Goal: Task Accomplishment & Management: Manage account settings

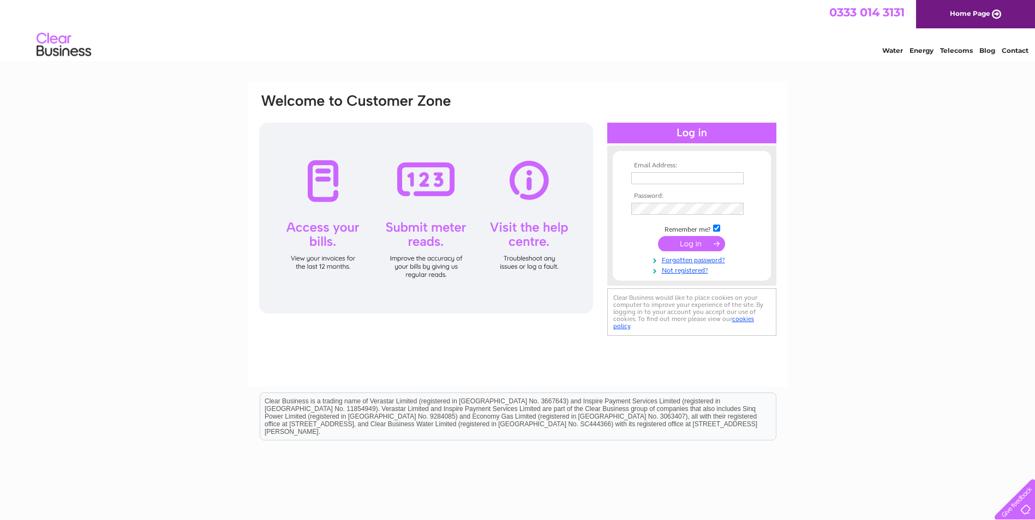
click at [650, 183] on input "text" at bounding box center [687, 178] width 112 height 12
type input "business.services@tacteam.org.uk"
click at [687, 261] on link "Forgotten password?" at bounding box center [693, 260] width 124 height 10
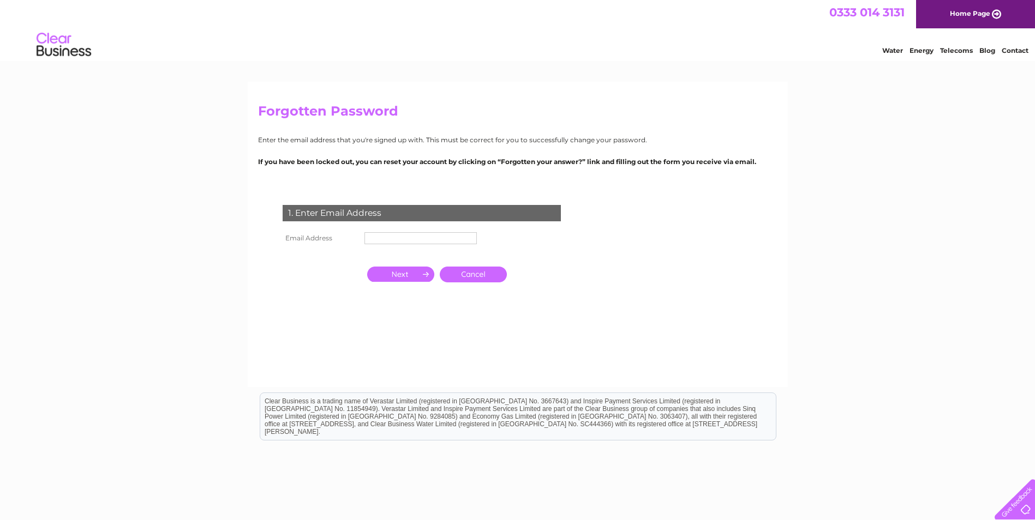
click at [374, 235] on input "text" at bounding box center [420, 238] width 112 height 12
type input "business.services@tacteam.org.uk"
click at [397, 280] on input "button" at bounding box center [400, 274] width 67 height 15
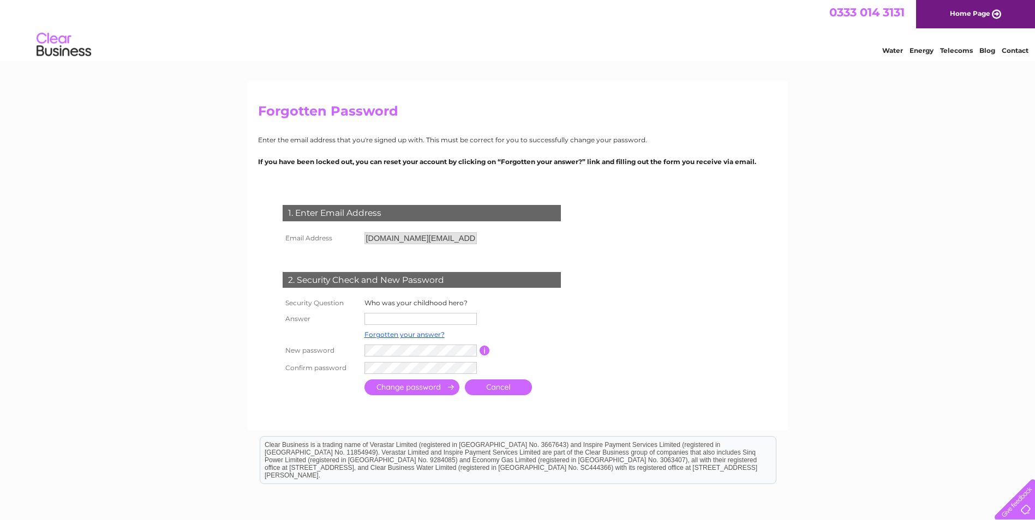
click at [384, 317] on input "text" at bounding box center [420, 319] width 112 height 12
paste input "Wolverine"
type input "Wolverine"
click at [355, 355] on tr "New password Password must be at least 6 characters long" at bounding box center [434, 351] width 309 height 19
click at [486, 352] on input "button" at bounding box center [486, 351] width 10 height 10
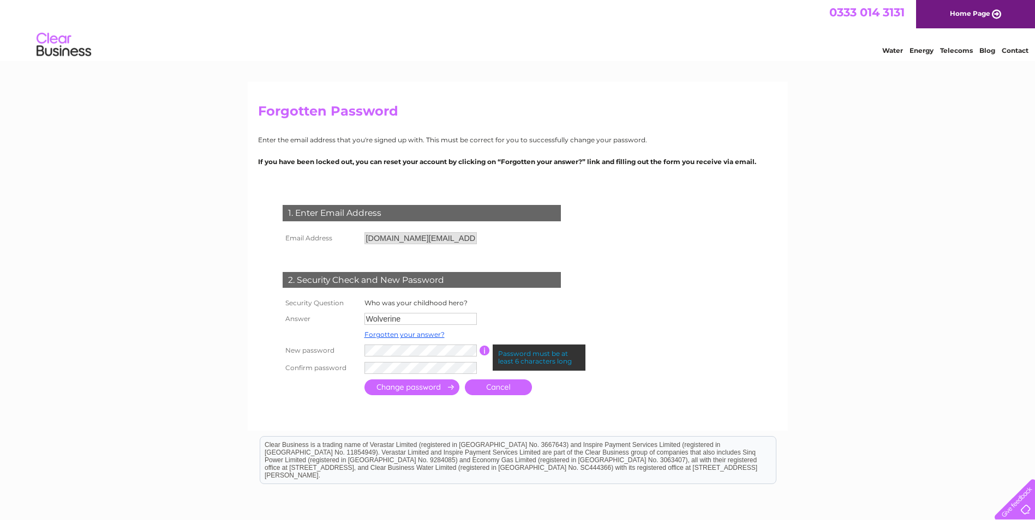
click at [486, 352] on input "button" at bounding box center [484, 351] width 10 height 10
click at [341, 353] on tr "New password Password must be at least 6 characters long" at bounding box center [434, 351] width 309 height 19
click at [485, 349] on input "button" at bounding box center [486, 351] width 10 height 10
click at [485, 349] on input "button" at bounding box center [484, 351] width 10 height 10
click at [315, 354] on tr "New password Password must be at least 6 characters long" at bounding box center [434, 351] width 309 height 19
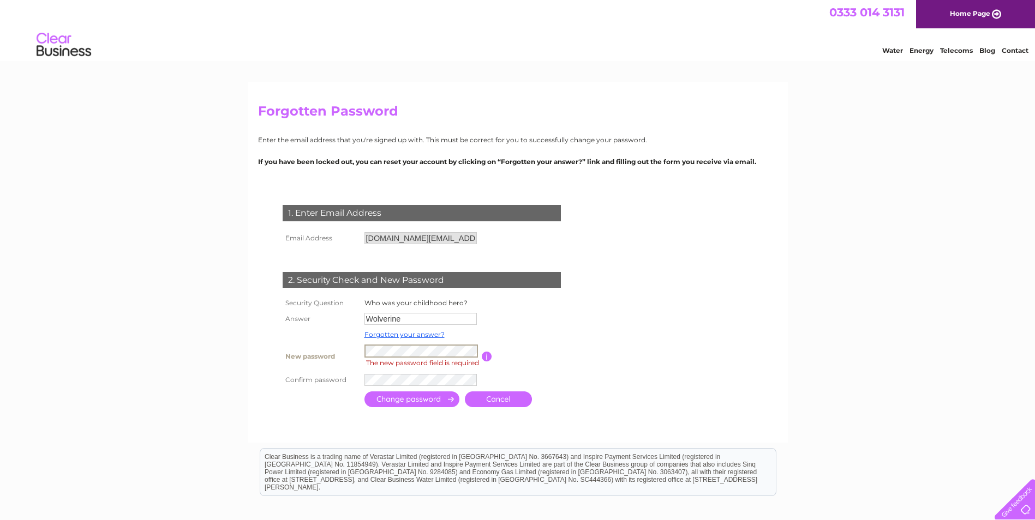
click at [480, 359] on span "The new password field is required" at bounding box center [423, 363] width 118 height 11
click at [483, 357] on input "button" at bounding box center [487, 357] width 10 height 10
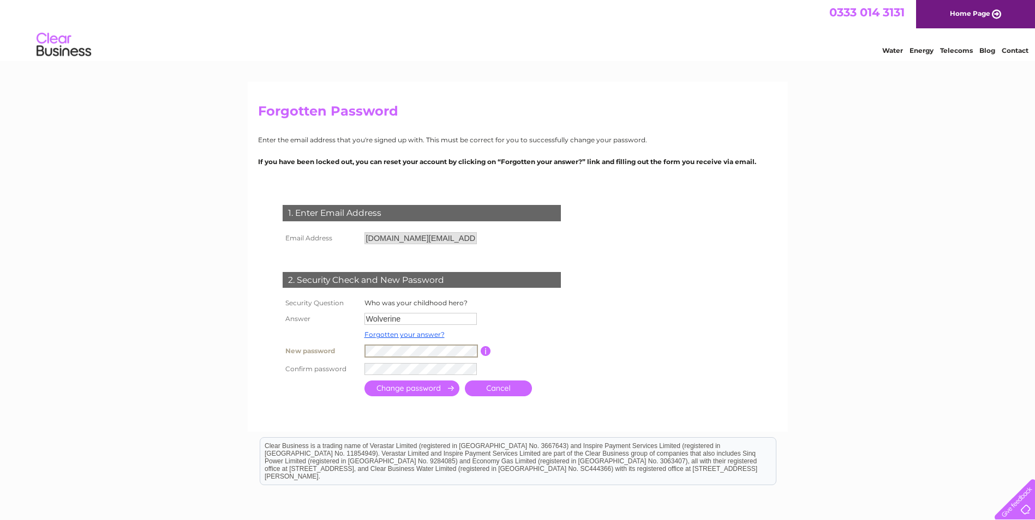
click at [310, 359] on tr "New password Password must be at least 6 characters long" at bounding box center [434, 351] width 309 height 19
click at [409, 389] on input "submit" at bounding box center [411, 388] width 95 height 16
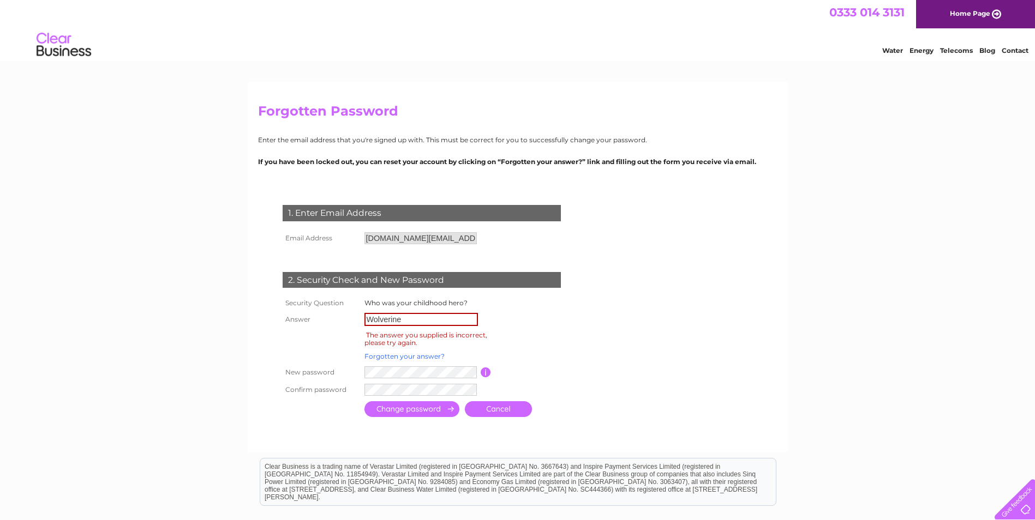
click at [394, 359] on link "Forgotten your answer?" at bounding box center [404, 356] width 80 height 8
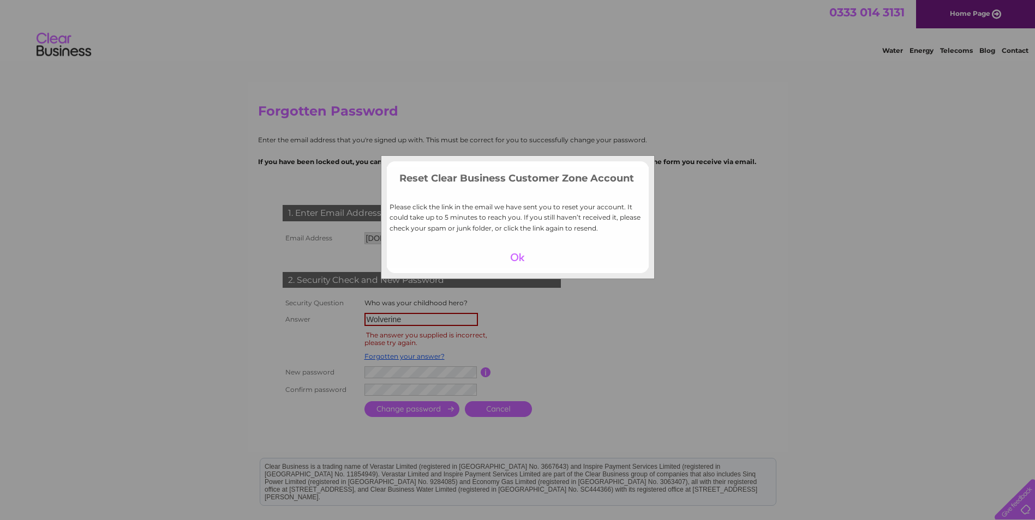
click at [513, 262] on div at bounding box center [517, 257] width 67 height 15
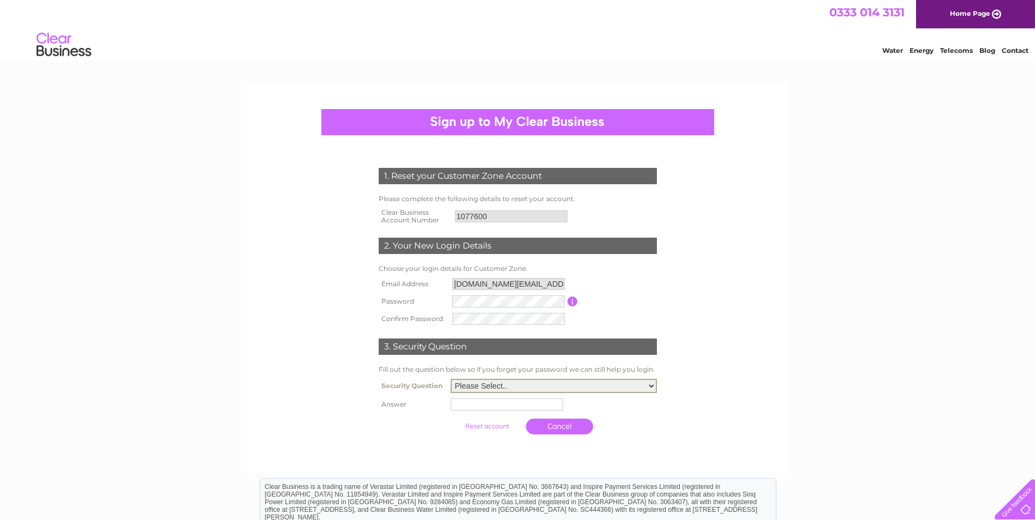
click at [469, 386] on select "Please Select.. In what town or city was your first job? In what town or city d…" at bounding box center [554, 386] width 206 height 14
select select "3"
click at [451, 380] on select "Please Select.. In what town or city was your first job? In what town or city d…" at bounding box center [554, 386] width 206 height 14
click at [461, 405] on input "text" at bounding box center [507, 405] width 112 height 12
type input "Margate"
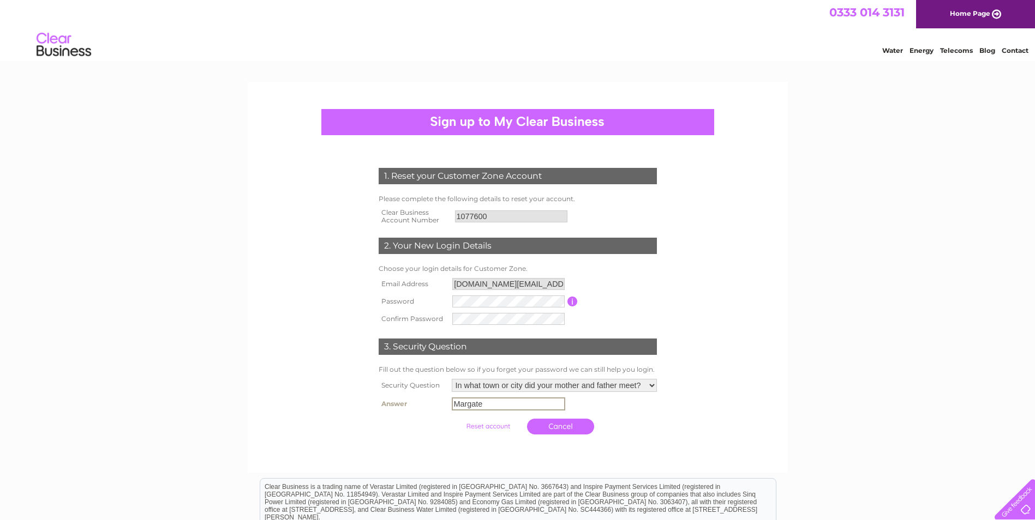
drag, startPoint x: 487, startPoint y: 408, endPoint x: 443, endPoint y: 409, distance: 43.7
click at [443, 409] on tr "Answer Margate" at bounding box center [518, 404] width 284 height 19
click at [475, 424] on input "submit" at bounding box center [487, 425] width 67 height 15
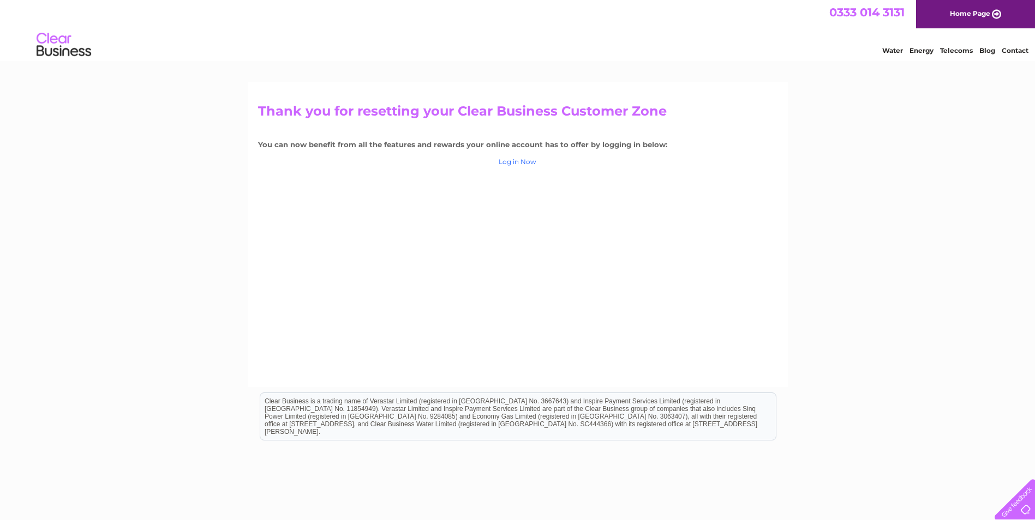
click at [523, 162] on link "Log in Now" at bounding box center [518, 162] width 38 height 8
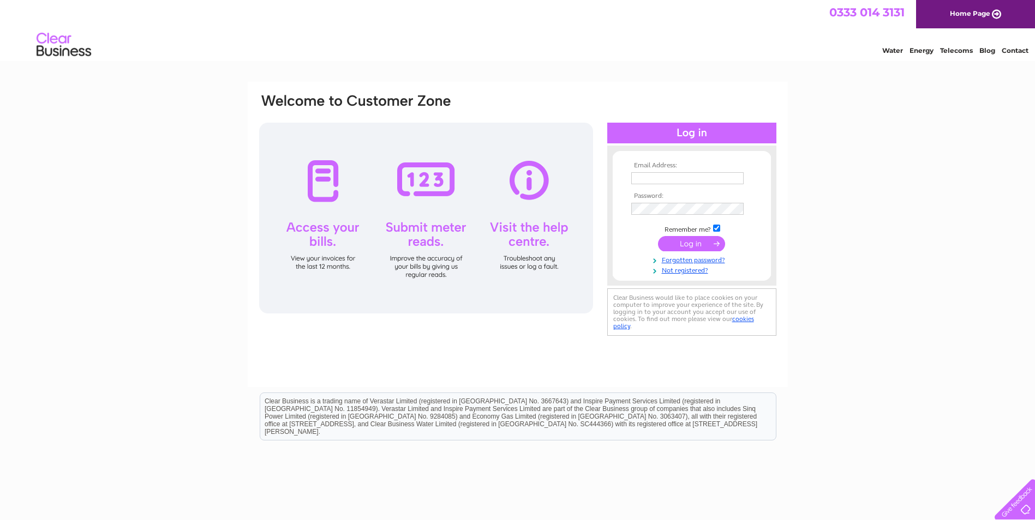
type input "[DOMAIN_NAME][EMAIL_ADDRESS][DOMAIN_NAME]"
click at [686, 245] on input "submit" at bounding box center [691, 243] width 67 height 15
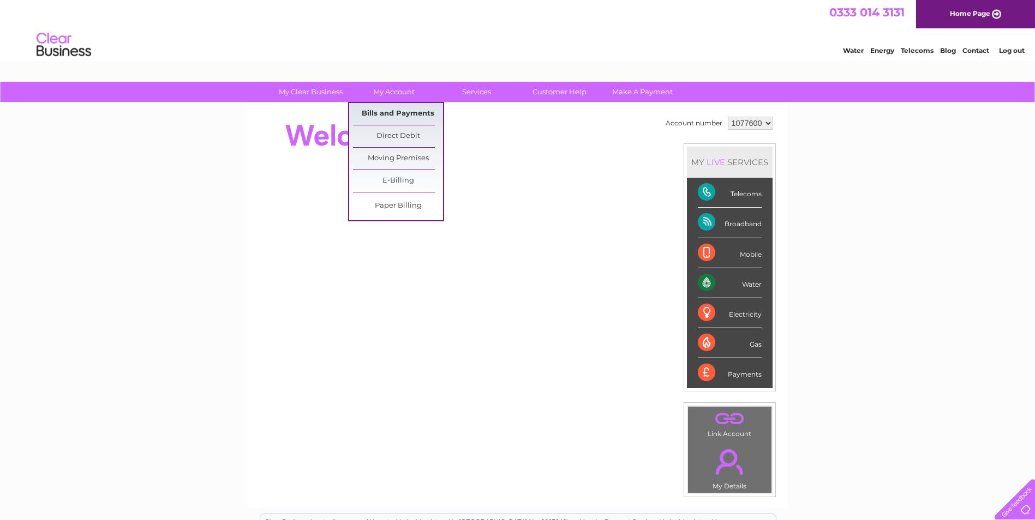
click at [389, 113] on link "Bills and Payments" at bounding box center [398, 114] width 90 height 22
click at [401, 115] on link "Bills and Payments" at bounding box center [398, 114] width 90 height 22
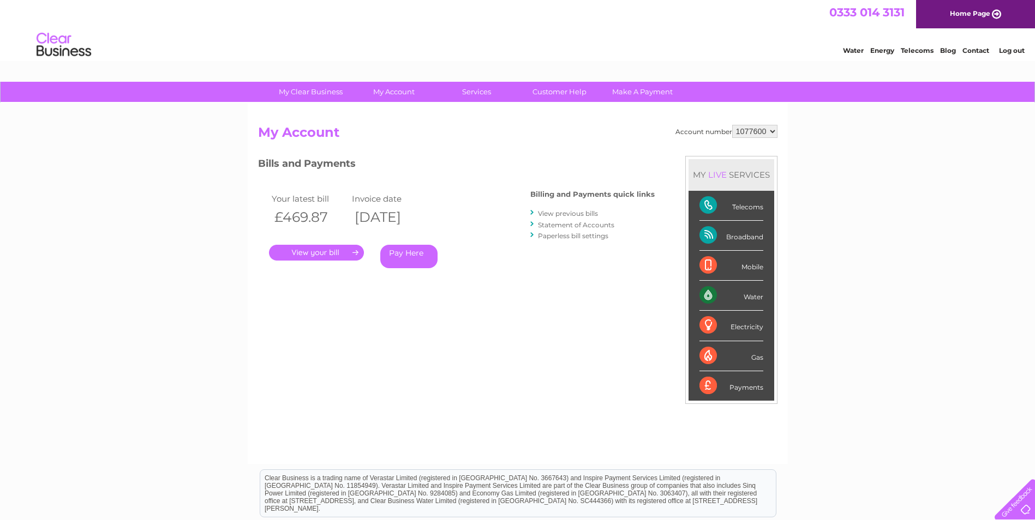
click at [325, 254] on link "." at bounding box center [316, 253] width 95 height 16
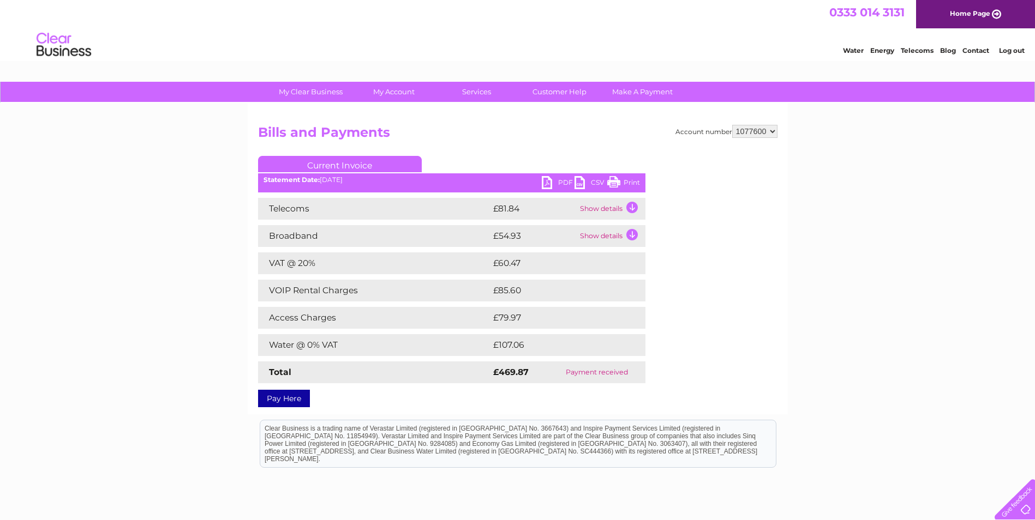
click at [632, 206] on td "Show details" at bounding box center [611, 209] width 68 height 22
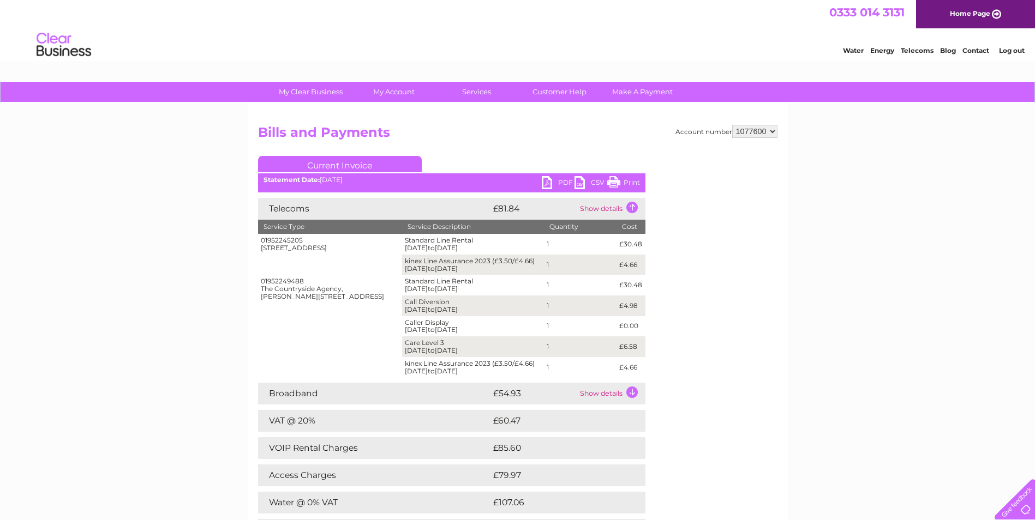
click at [758, 129] on select "1077600" at bounding box center [754, 131] width 45 height 13
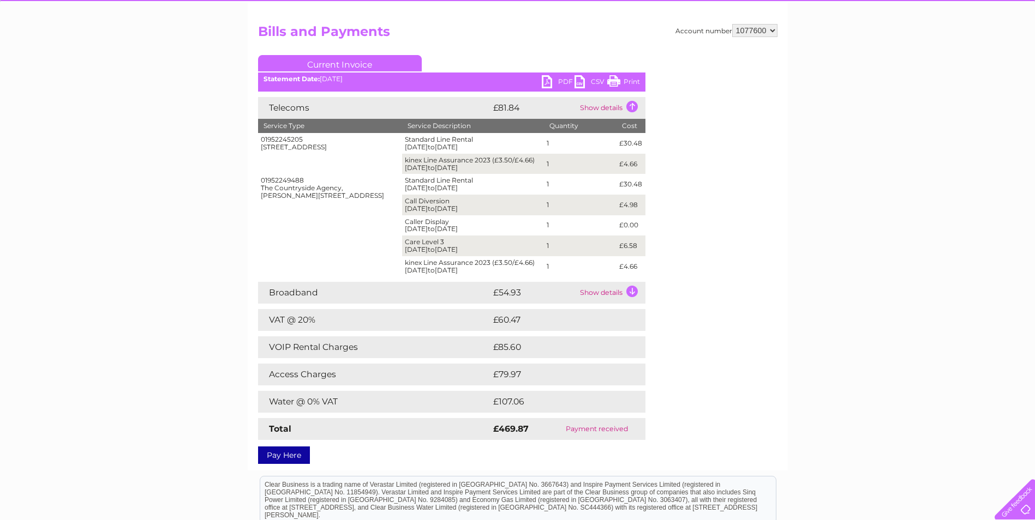
scroll to position [109, 0]
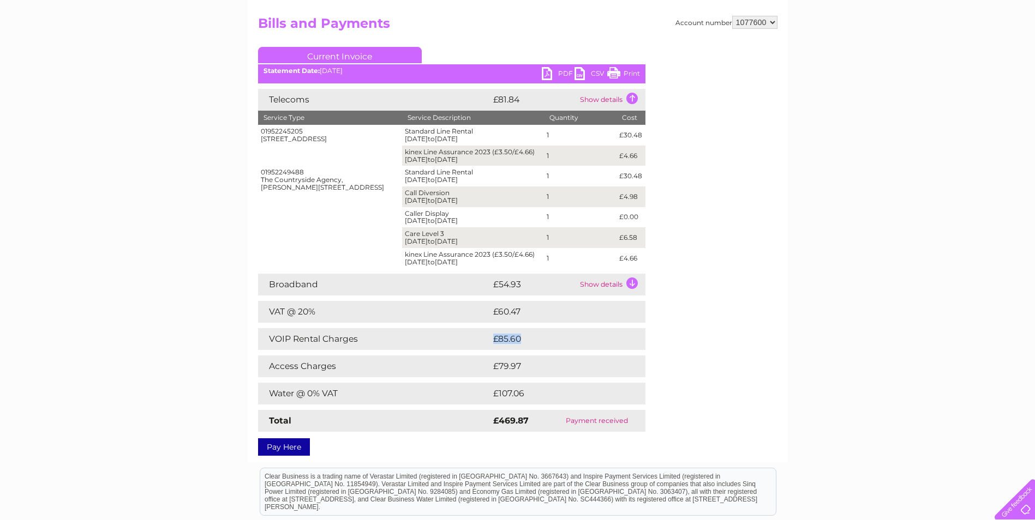
drag, startPoint x: 495, startPoint y: 339, endPoint x: 529, endPoint y: 338, distance: 34.4
click at [529, 338] on td "£85.60" at bounding box center [556, 339] width 133 height 22
drag, startPoint x: 495, startPoint y: 364, endPoint x: 533, endPoint y: 365, distance: 38.2
click at [533, 365] on td "£79.97" at bounding box center [556, 367] width 133 height 22
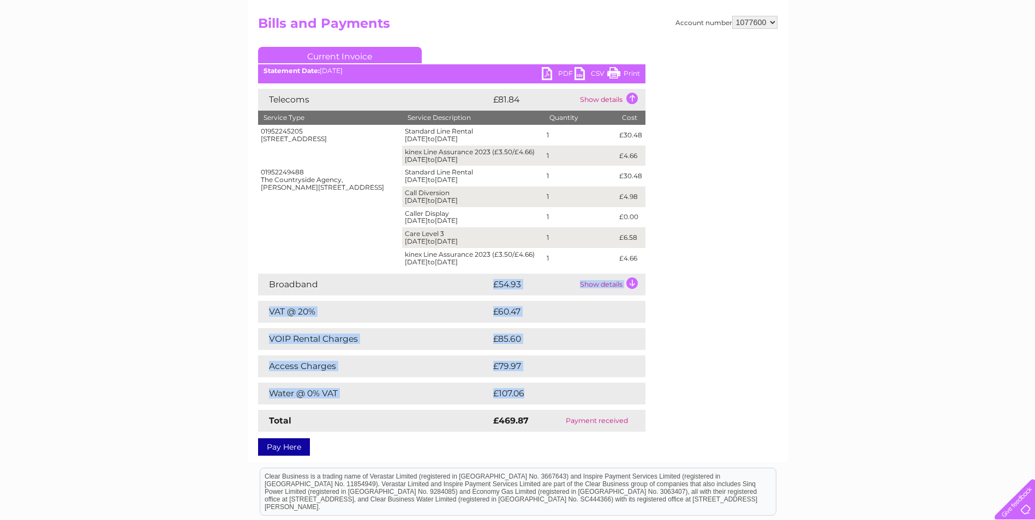
drag, startPoint x: 533, startPoint y: 365, endPoint x: 494, endPoint y: 278, distance: 95.7
click at [494, 278] on div "Telecoms £81.84 Show details Service Type Service Description Quantity Cost 019…" at bounding box center [451, 260] width 387 height 343
click at [584, 371] on td "£79.97" at bounding box center [556, 367] width 133 height 22
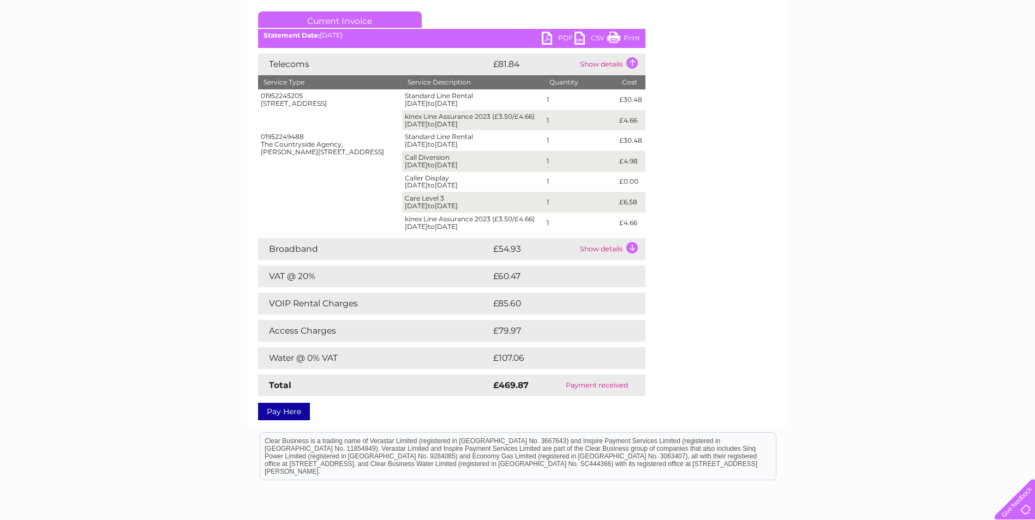
scroll to position [164, 0]
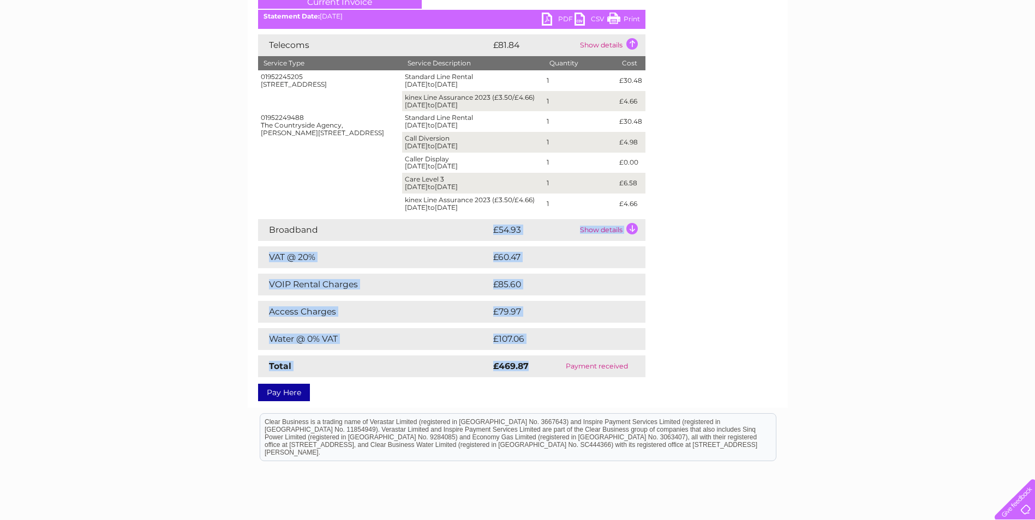
drag, startPoint x: 536, startPoint y: 370, endPoint x: 489, endPoint y: 231, distance: 146.8
click at [489, 231] on div "Telecoms £81.84 Show details Service Type Service Description Quantity Cost 019…" at bounding box center [451, 205] width 387 height 343
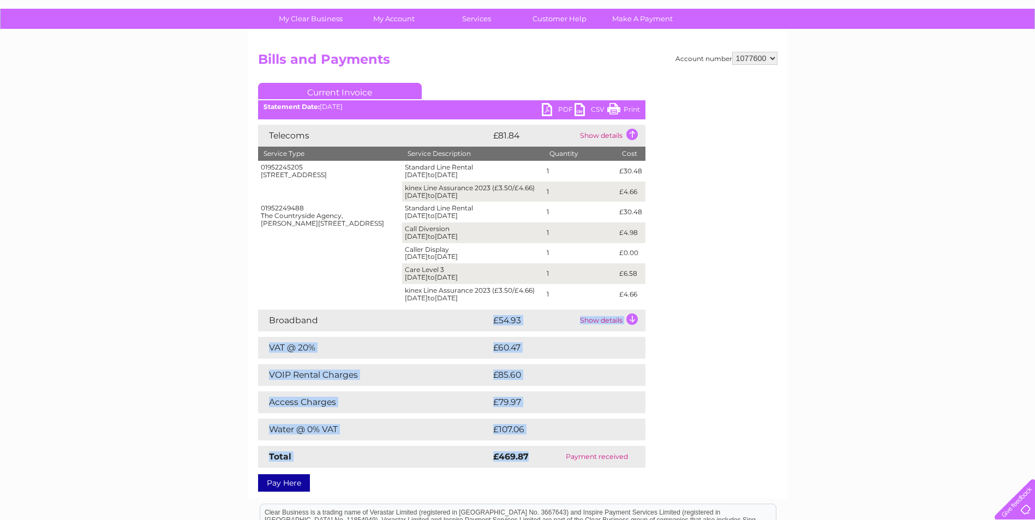
scroll to position [55, 0]
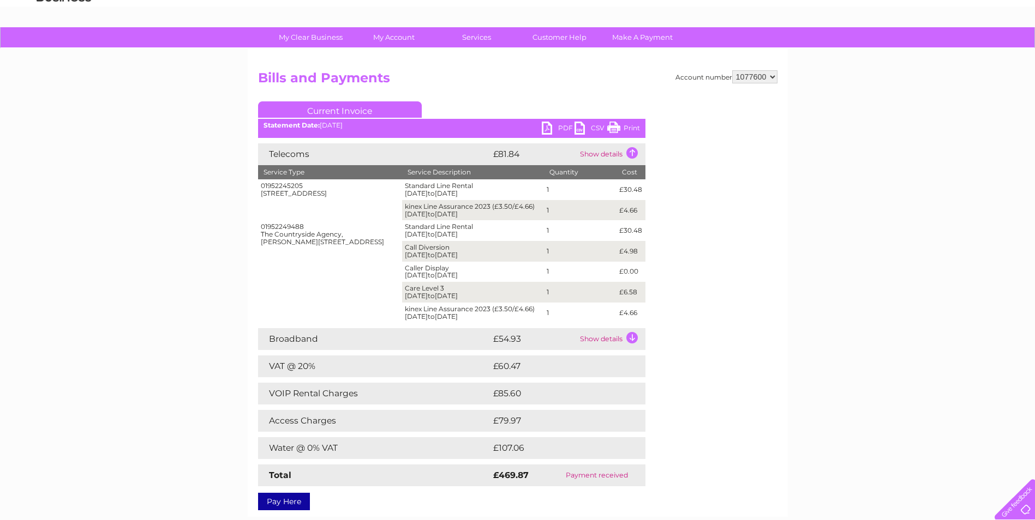
click at [593, 157] on td "Show details" at bounding box center [611, 154] width 68 height 22
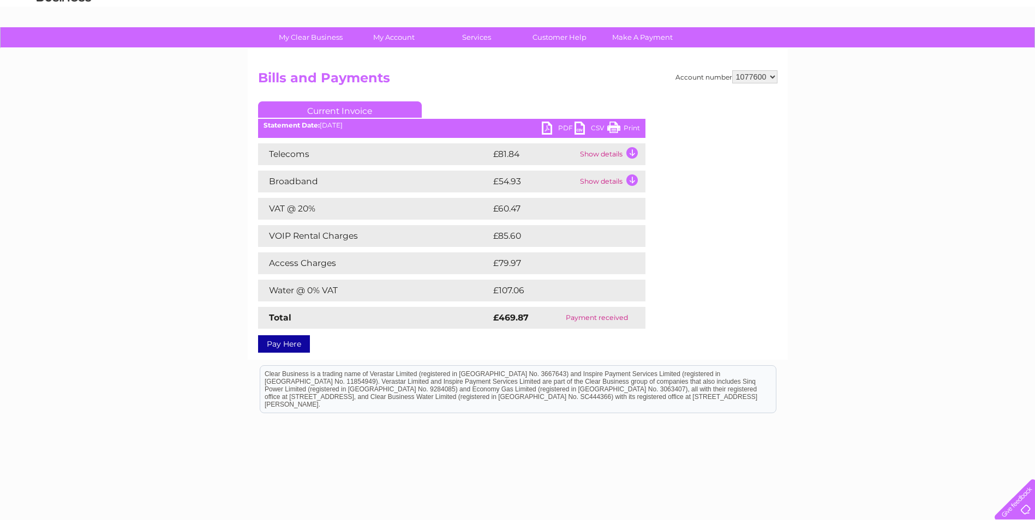
click at [616, 178] on td "Show details" at bounding box center [611, 182] width 68 height 22
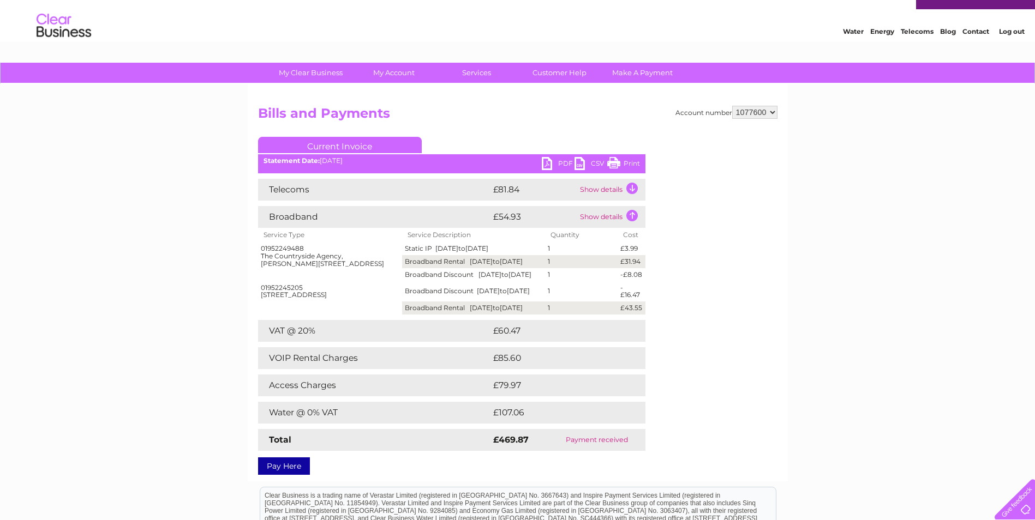
scroll to position [0, 0]
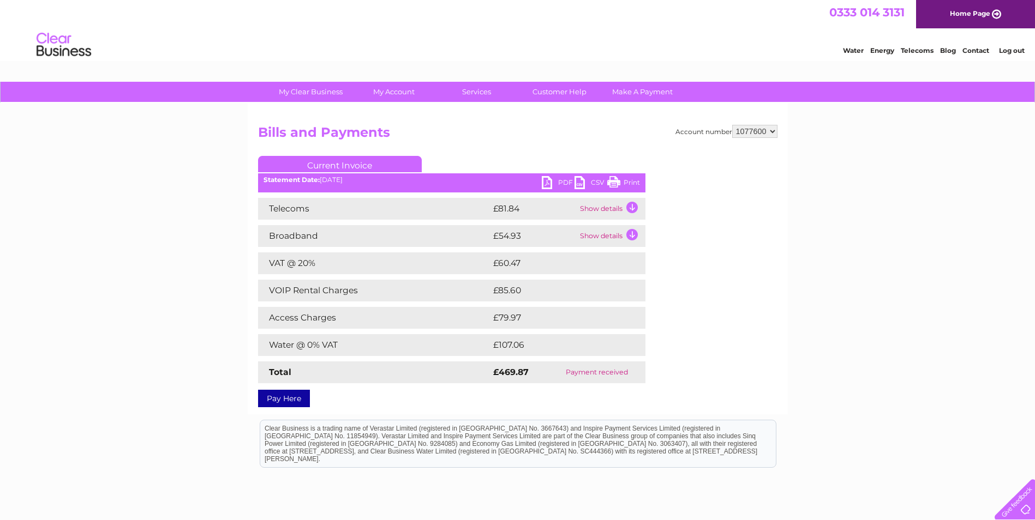
click at [561, 178] on link "PDF" at bounding box center [558, 184] width 33 height 16
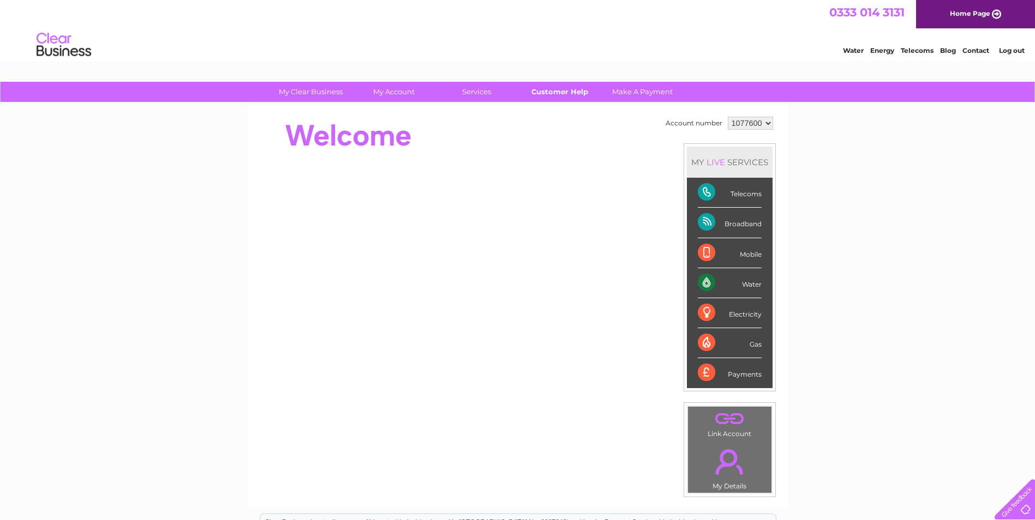
click at [553, 93] on link "Customer Help" at bounding box center [559, 92] width 90 height 20
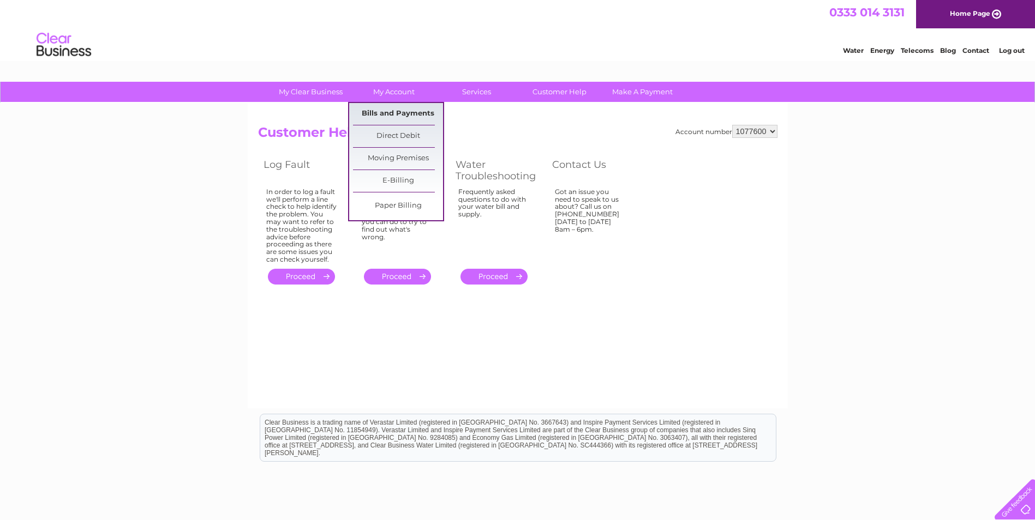
click at [391, 124] on link "Bills and Payments" at bounding box center [398, 114] width 90 height 22
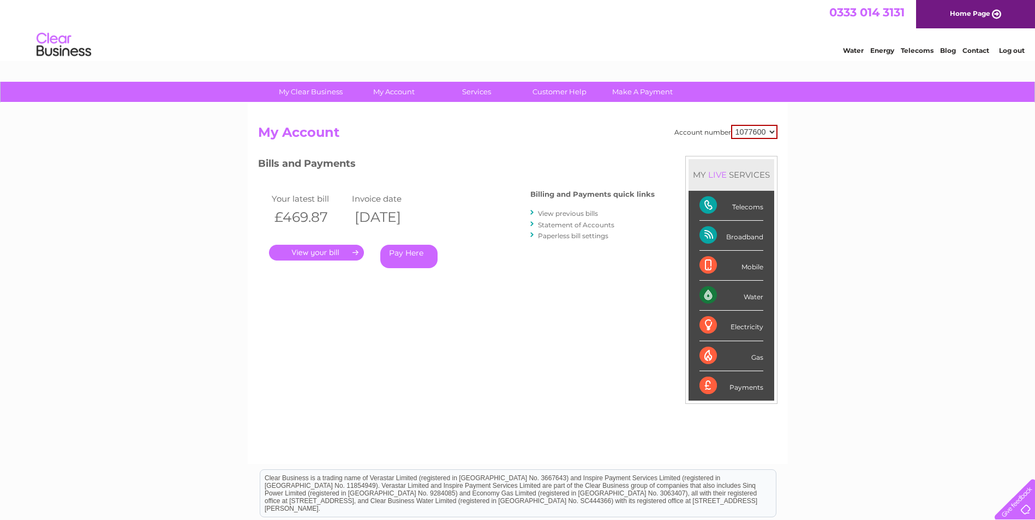
click at [751, 136] on select "1077600" at bounding box center [754, 132] width 46 height 14
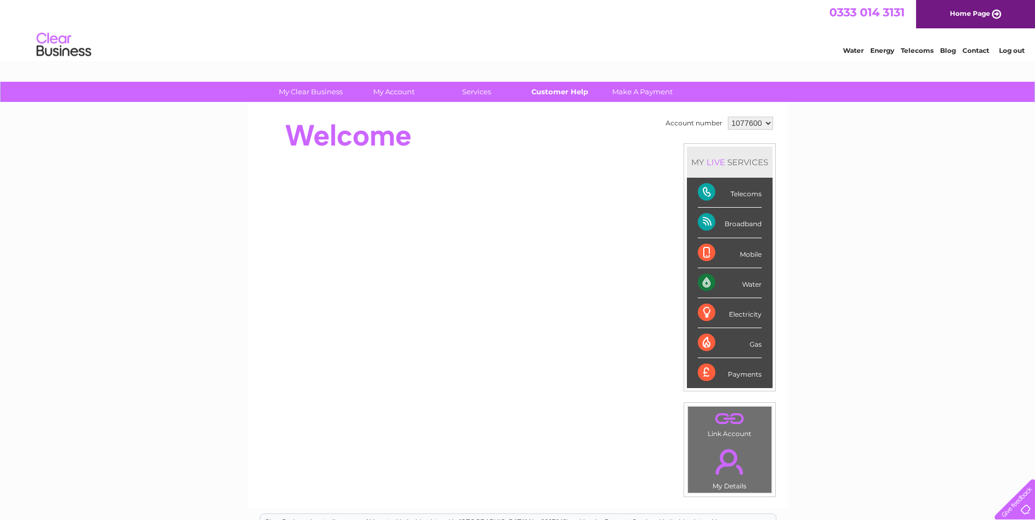
click at [563, 93] on link "Customer Help" at bounding box center [559, 92] width 90 height 20
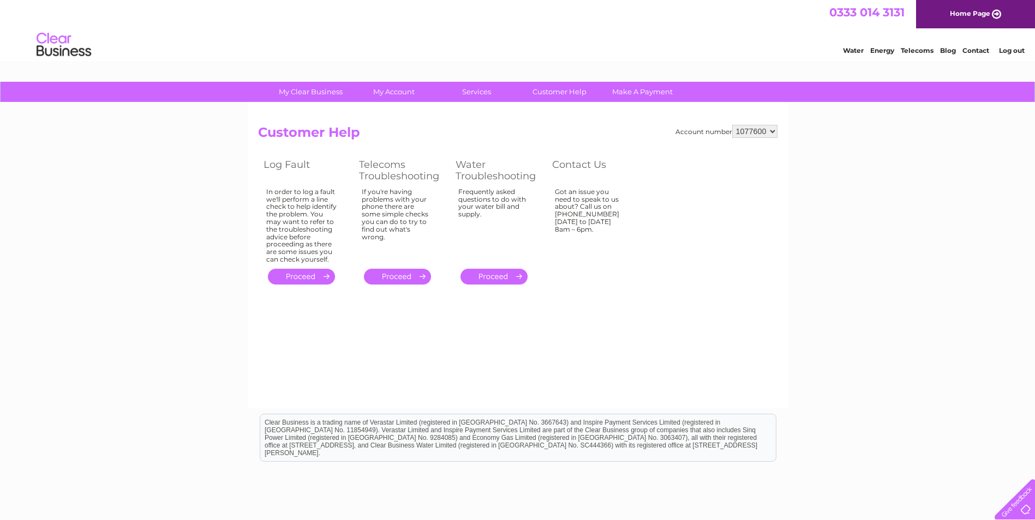
click at [484, 278] on link "." at bounding box center [493, 277] width 67 height 16
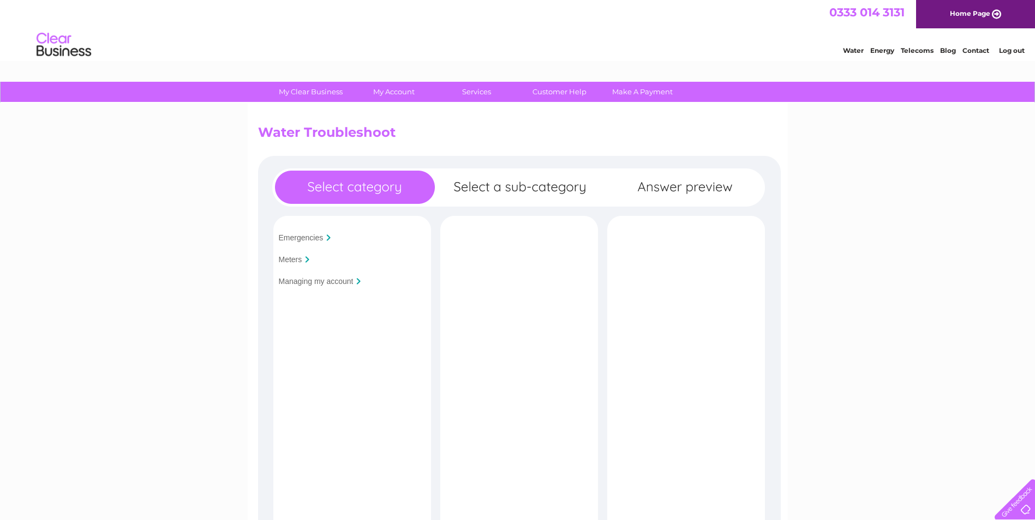
click at [303, 285] on input "Managing my account" at bounding box center [316, 281] width 75 height 9
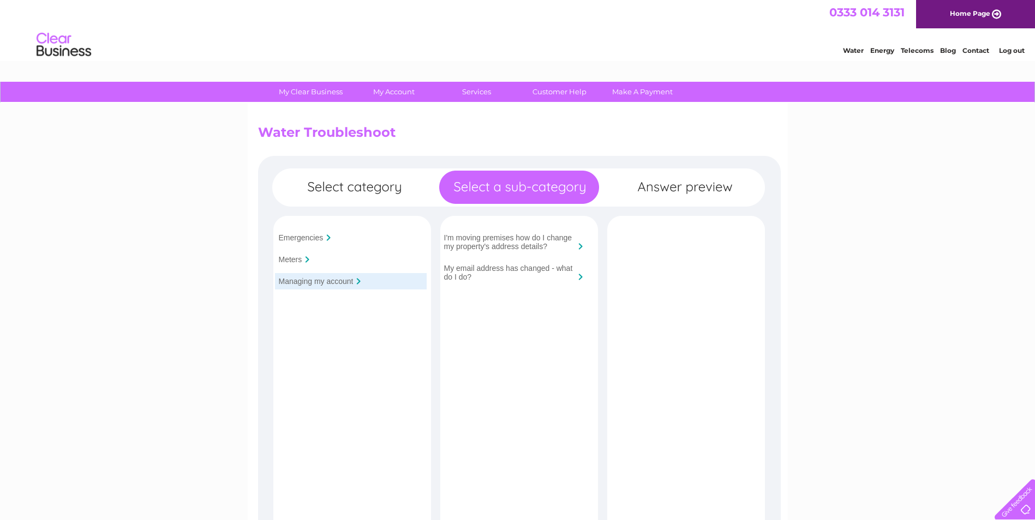
click at [480, 258] on td "My email address has changed - what do I do?" at bounding box center [517, 272] width 165 height 31
click at [482, 251] on div "I'm moving premises how do I change my property's address details?" at bounding box center [516, 242] width 152 height 25
click at [484, 241] on input "I'm moving premises how do I change my property's address details?" at bounding box center [509, 241] width 131 height 17
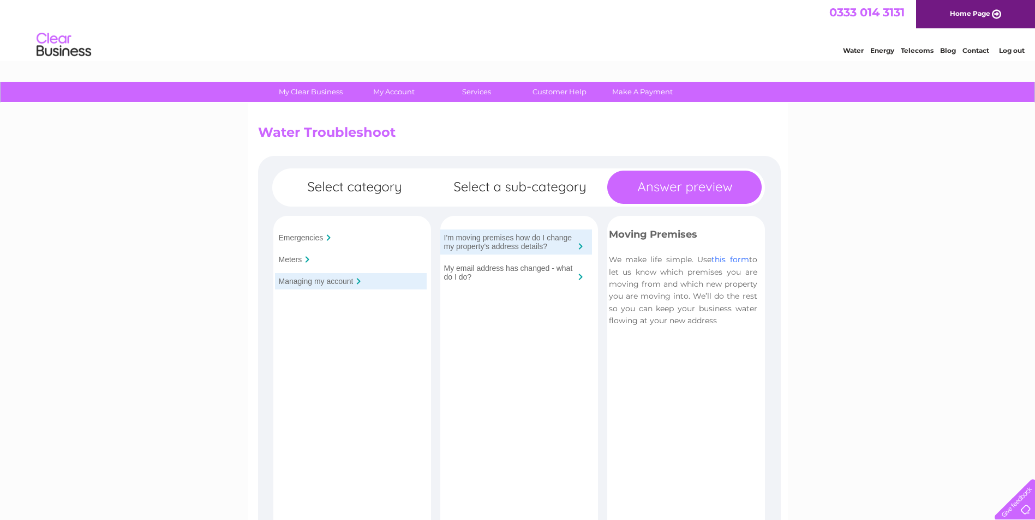
click at [724, 263] on link "this form" at bounding box center [729, 260] width 37 height 10
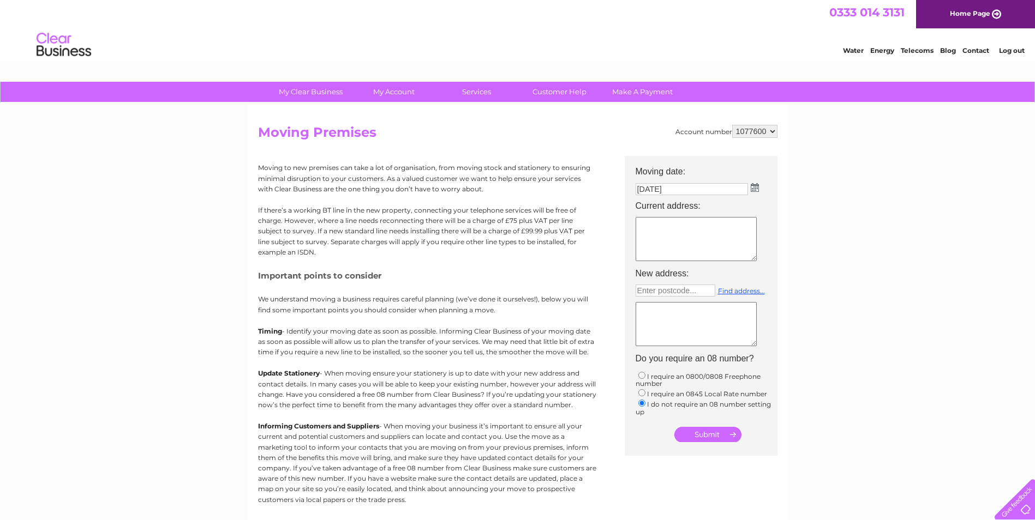
click at [697, 235] on textarea at bounding box center [695, 239] width 121 height 44
click at [681, 291] on input "text" at bounding box center [675, 291] width 80 height 12
type input "Enter postcode..."
click at [664, 325] on textarea at bounding box center [695, 324] width 121 height 44
click at [728, 246] on textarea at bounding box center [695, 239] width 121 height 44
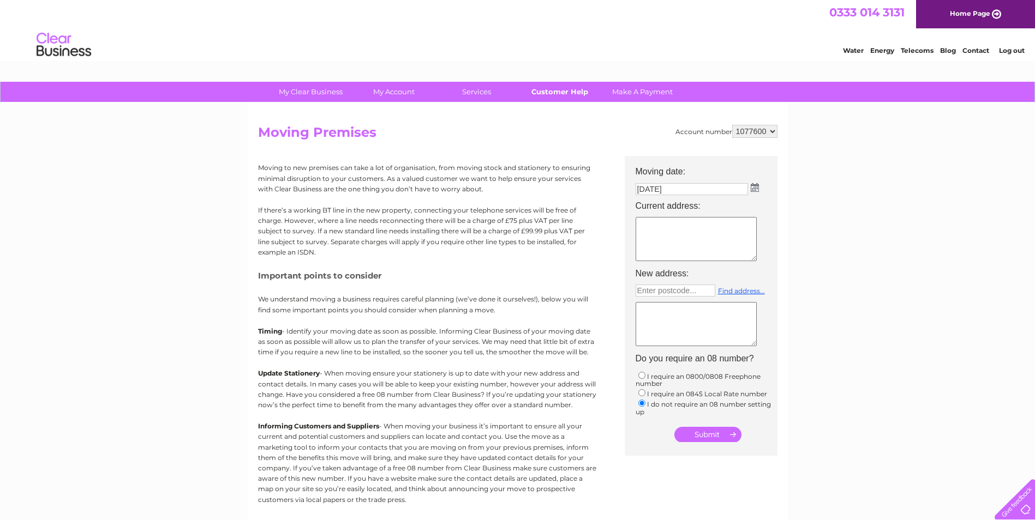
click at [560, 89] on link "Customer Help" at bounding box center [559, 92] width 90 height 20
